Goal: Transaction & Acquisition: Obtain resource

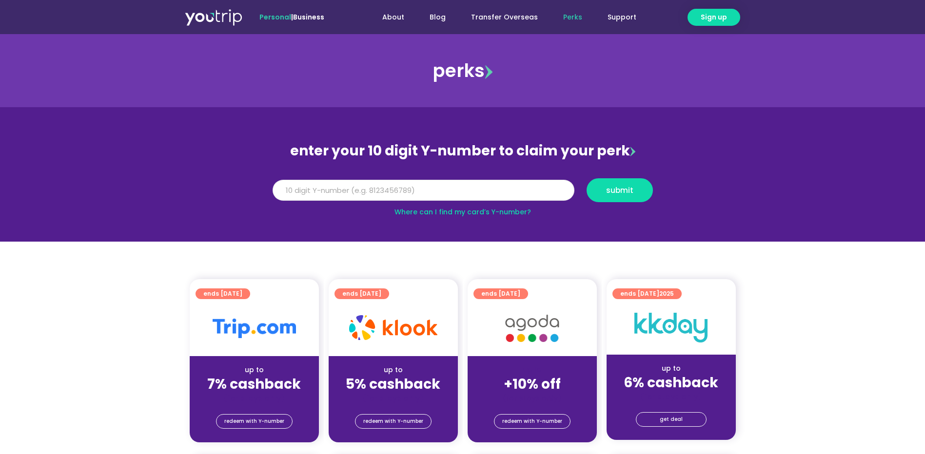
click at [410, 189] on input "Y Number" at bounding box center [423, 190] width 302 height 21
type input "8103023317"
click at [618, 187] on span "submit" at bounding box center [619, 190] width 27 height 7
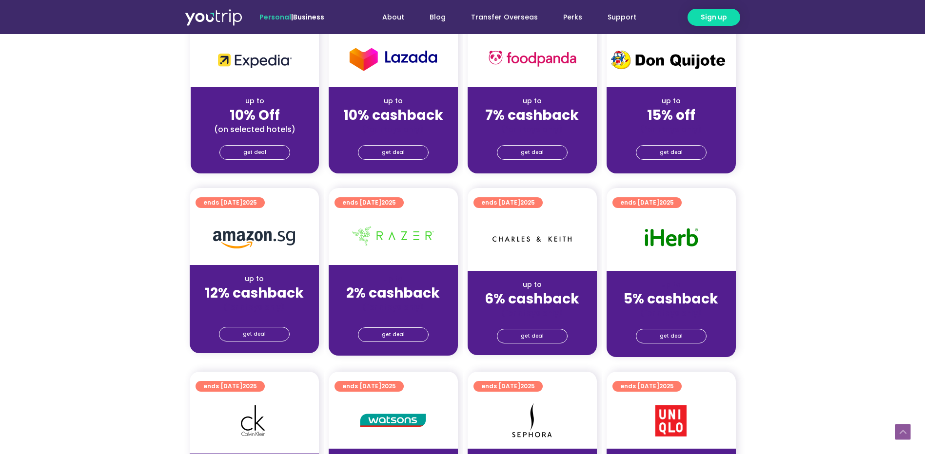
scroll to position [536, 0]
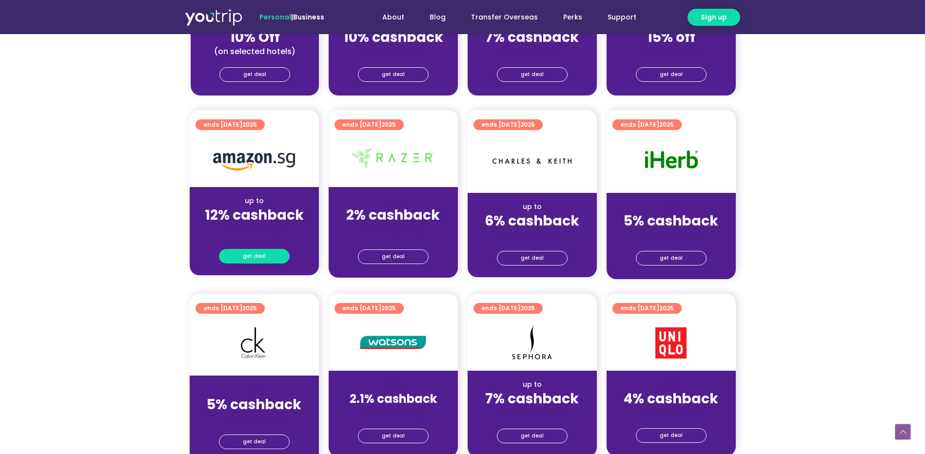
click at [256, 252] on span "get deal" at bounding box center [254, 257] width 23 height 14
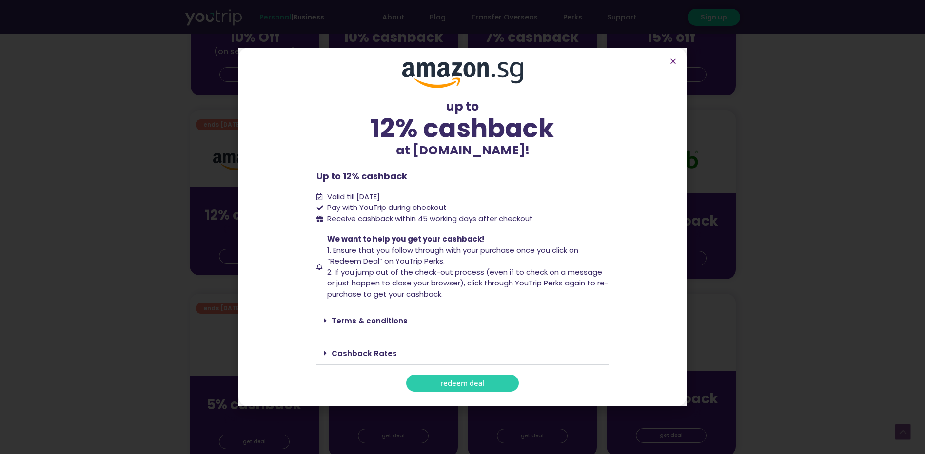
click at [320, 323] on div "Terms & conditions" at bounding box center [462, 320] width 292 height 23
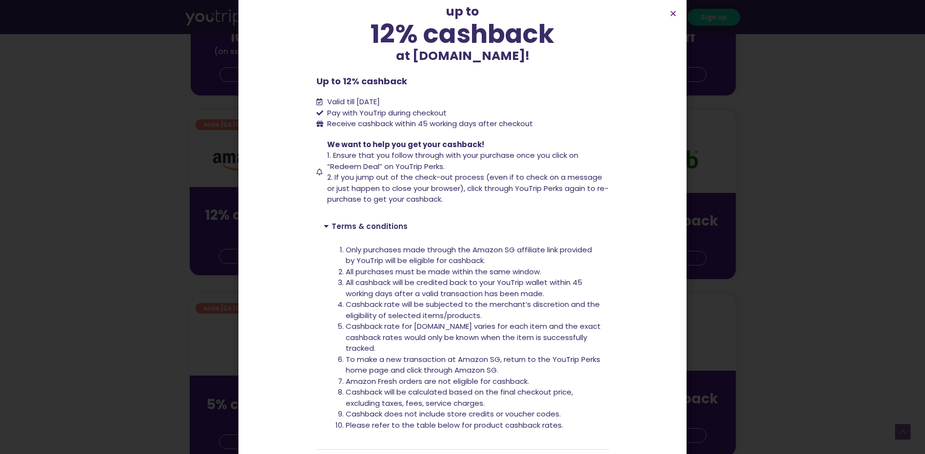
scroll to position [117, 0]
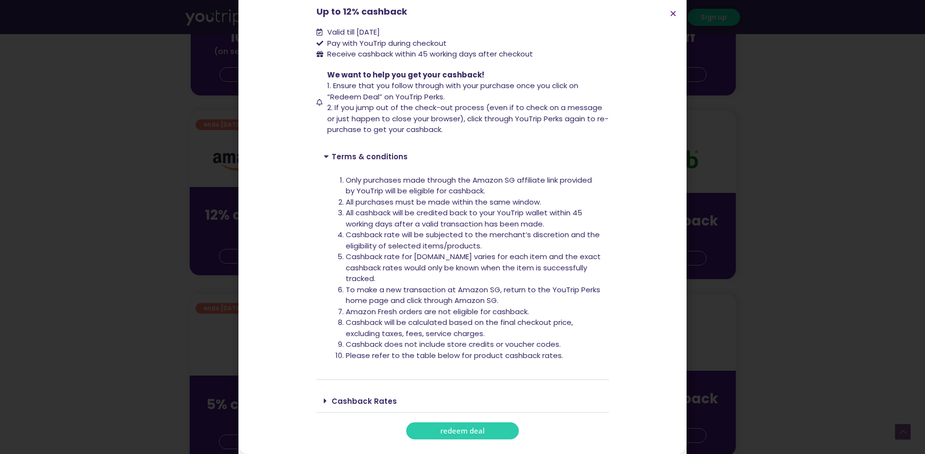
click at [325, 400] on span at bounding box center [328, 401] width 8 height 8
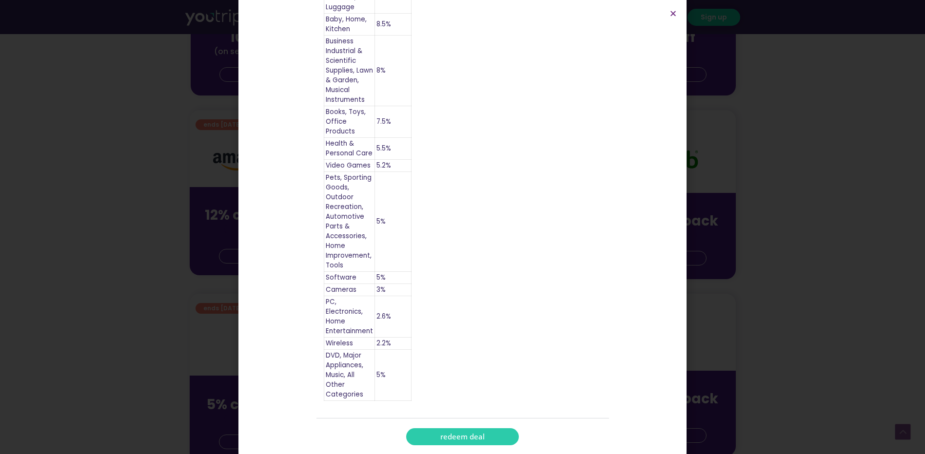
scroll to position [652, 0]
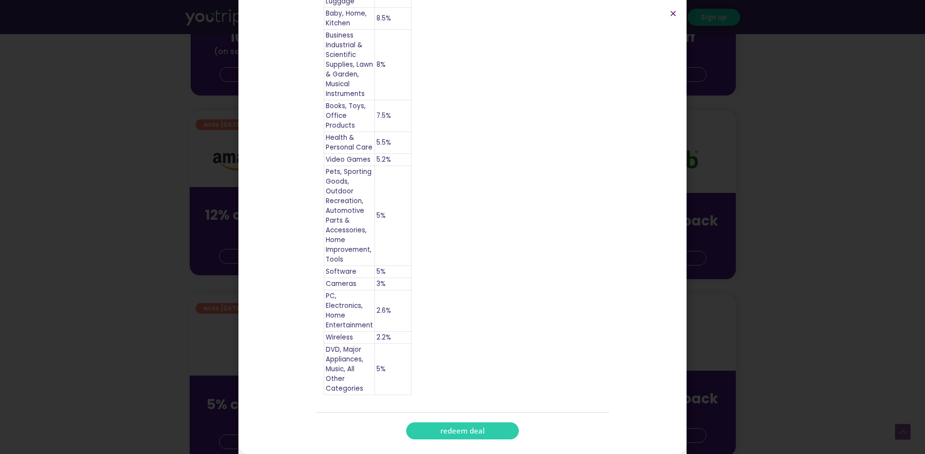
click at [445, 431] on span "redeem deal" at bounding box center [462, 430] width 44 height 7
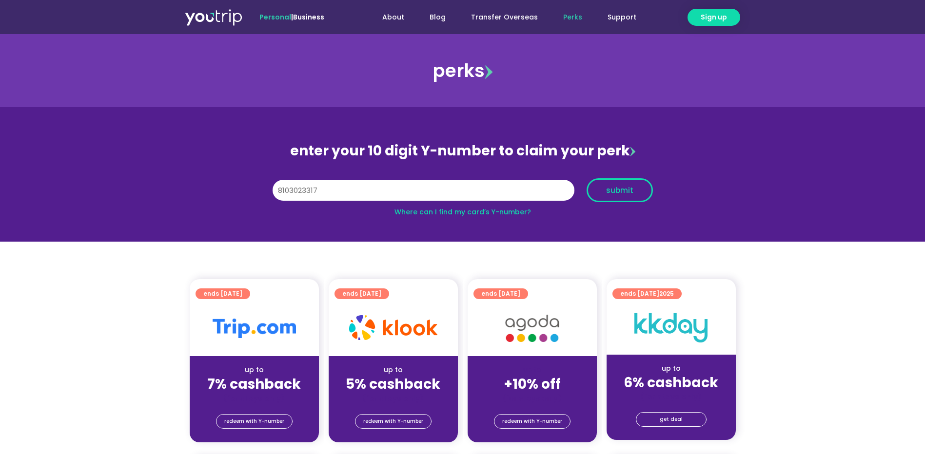
type input "8103023317"
click at [620, 189] on span "submit" at bounding box center [619, 190] width 27 height 7
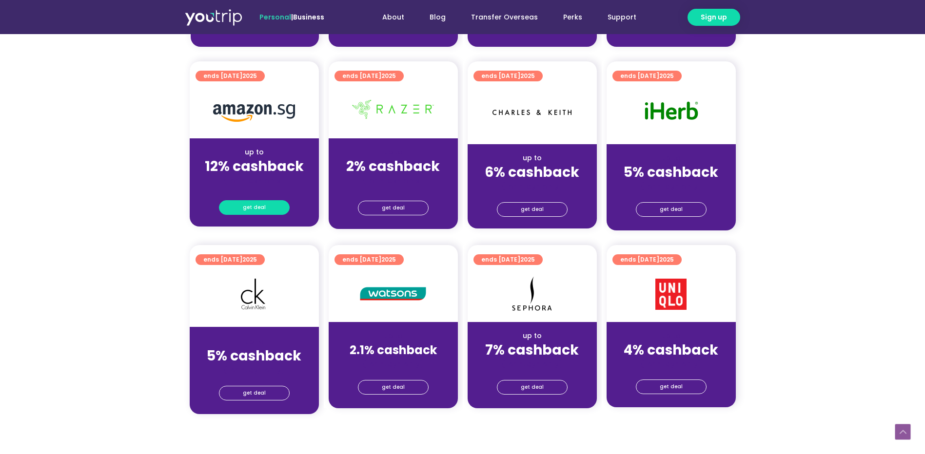
click at [271, 212] on link "get deal" at bounding box center [254, 207] width 71 height 15
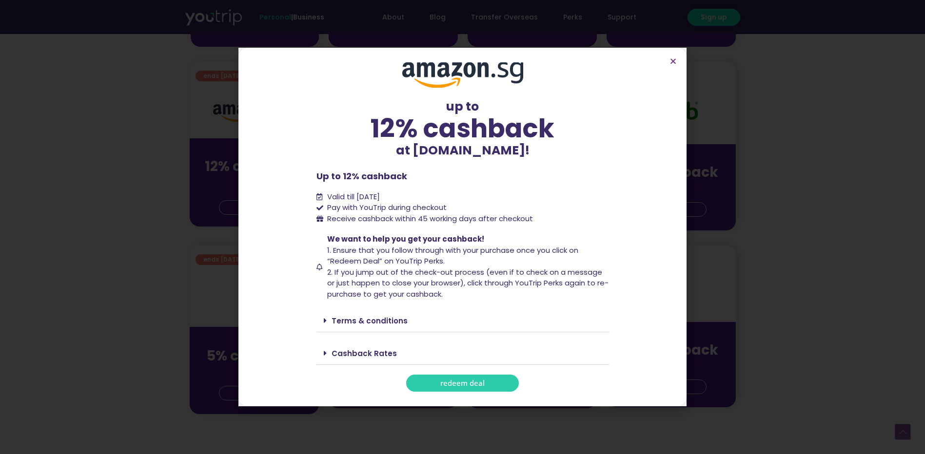
click at [473, 386] on span "redeem deal" at bounding box center [462, 383] width 44 height 7
